Goal: Information Seeking & Learning: Learn about a topic

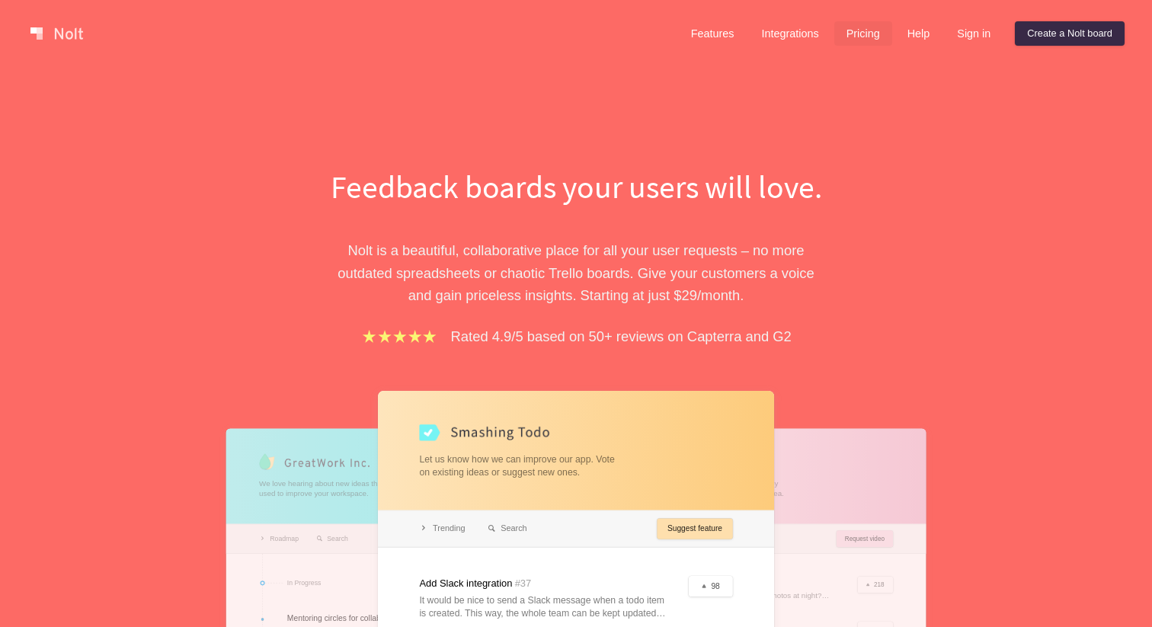
click at [851, 30] on link "Pricing" at bounding box center [864, 33] width 58 height 24
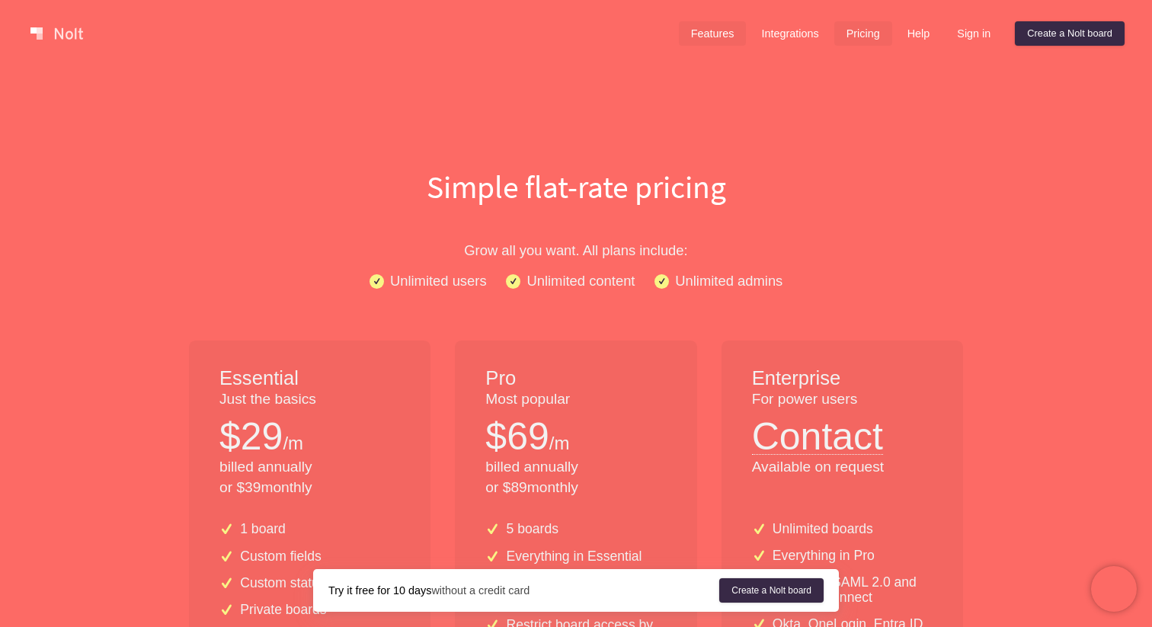
click at [700, 33] on link "Features" at bounding box center [713, 33] width 68 height 24
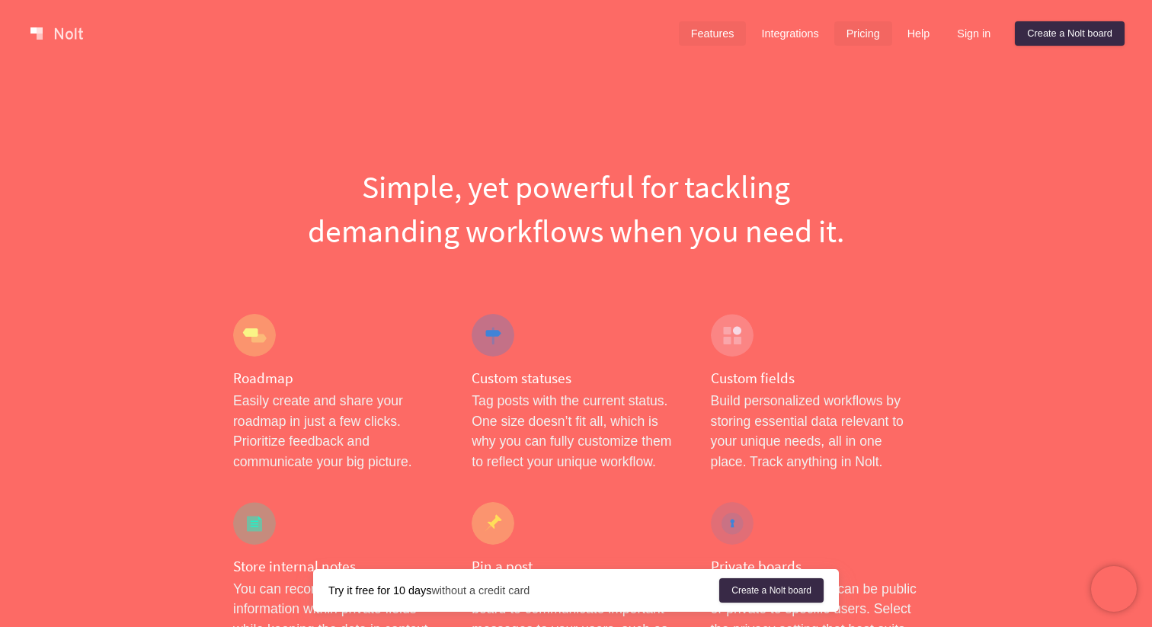
click at [854, 30] on link "Pricing" at bounding box center [864, 33] width 58 height 24
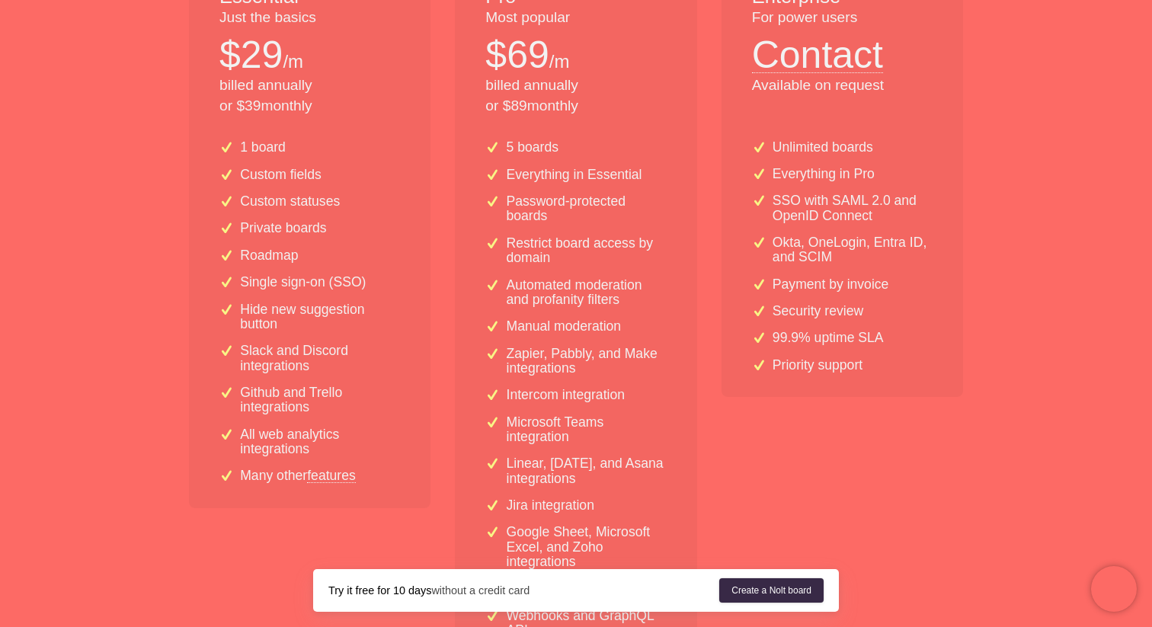
scroll to position [386, 0]
